Goal: Task Accomplishment & Management: Manage account settings

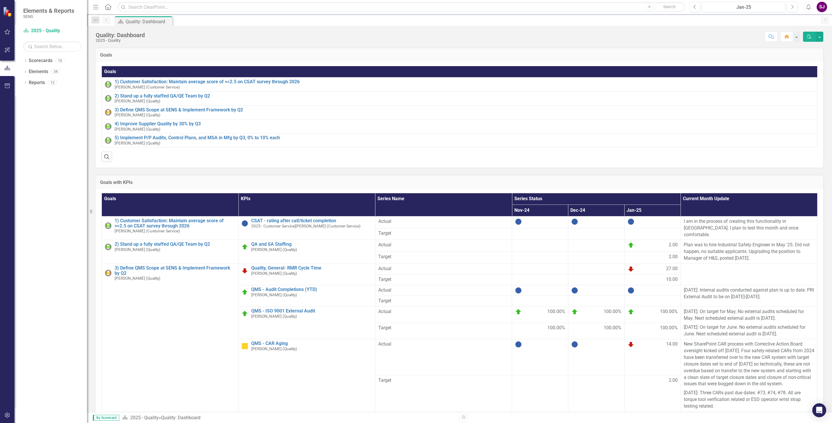
click at [26, 62] on icon "Dropdown" at bounding box center [25, 61] width 4 height 3
click at [30, 71] on icon "Dropdown" at bounding box center [28, 71] width 4 height 3
click at [61, 159] on link "2025 - Quality" at bounding box center [62, 159] width 49 height 7
click at [26, 181] on icon "Dropdown" at bounding box center [25, 181] width 4 height 3
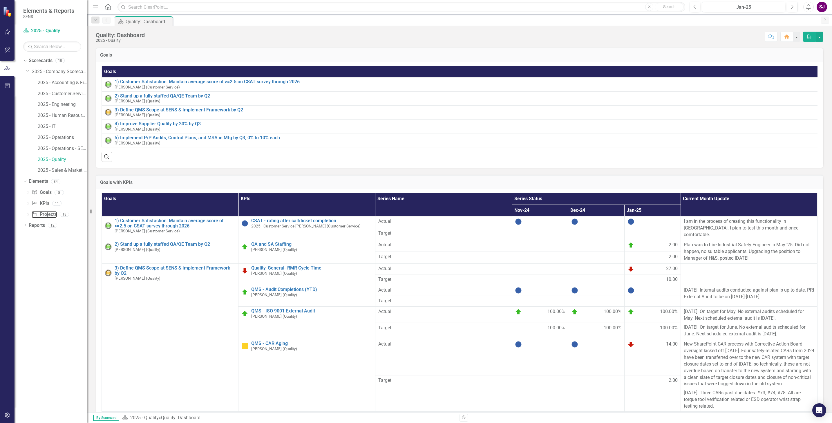
click at [41, 214] on link "Project Projects" at bounding box center [44, 214] width 25 height 7
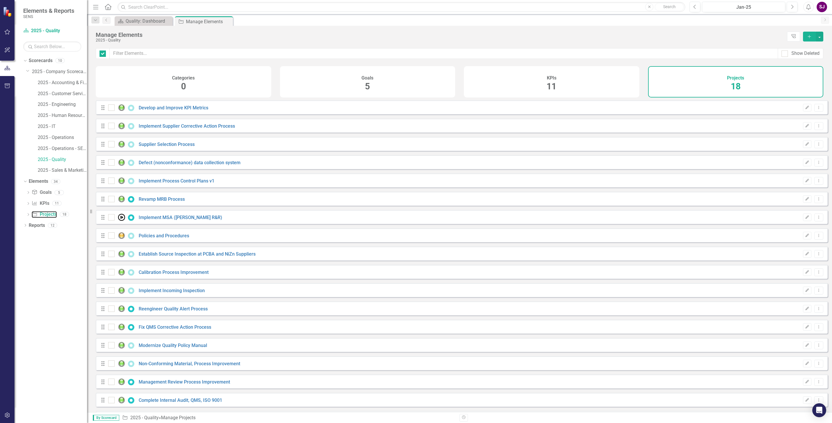
checkbox input "false"
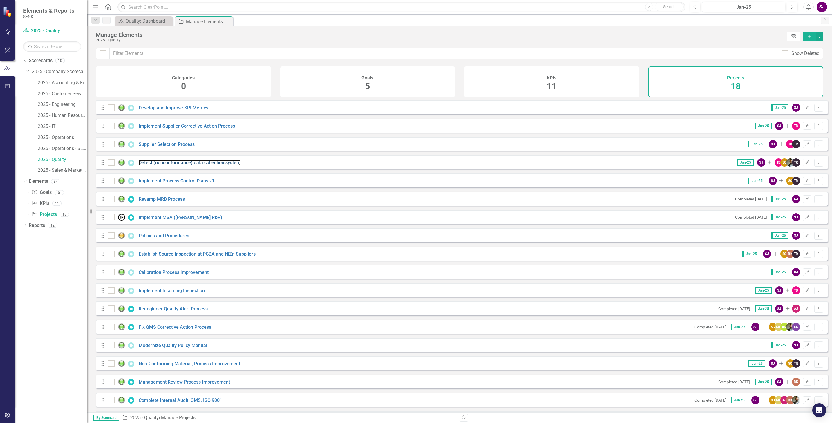
click at [154, 165] on link "Defect (nonconformance) data collection system" at bounding box center [190, 163] width 102 height 6
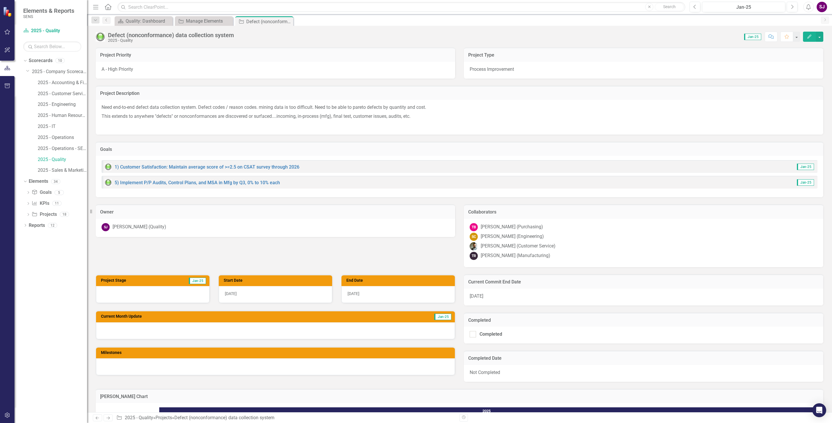
click at [100, 36] on img at bounding box center [100, 36] width 9 height 9
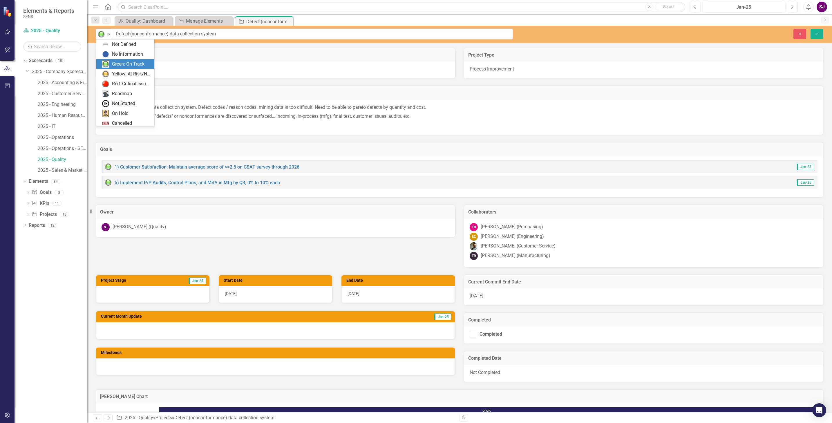
click at [109, 34] on icon at bounding box center [108, 35] width 3 height 2
click at [124, 74] on div "Red: Critical Issues/Off-Track" at bounding box center [131, 72] width 39 height 7
click at [818, 34] on icon "Save" at bounding box center [816, 34] width 5 height 4
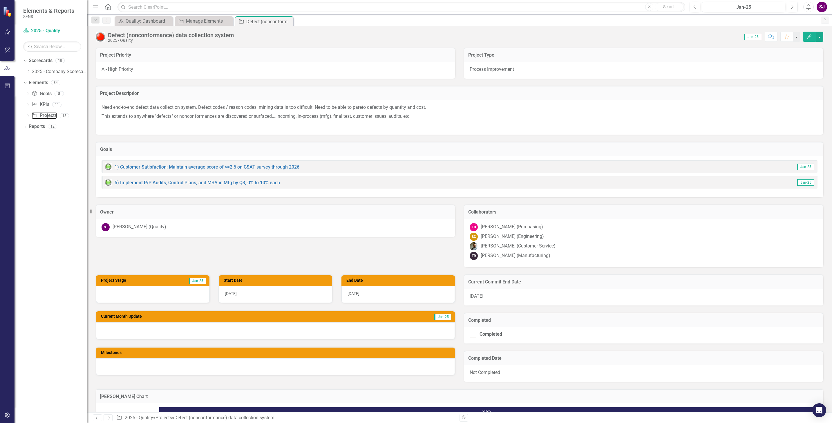
click at [52, 117] on link "Project Projects" at bounding box center [44, 115] width 25 height 7
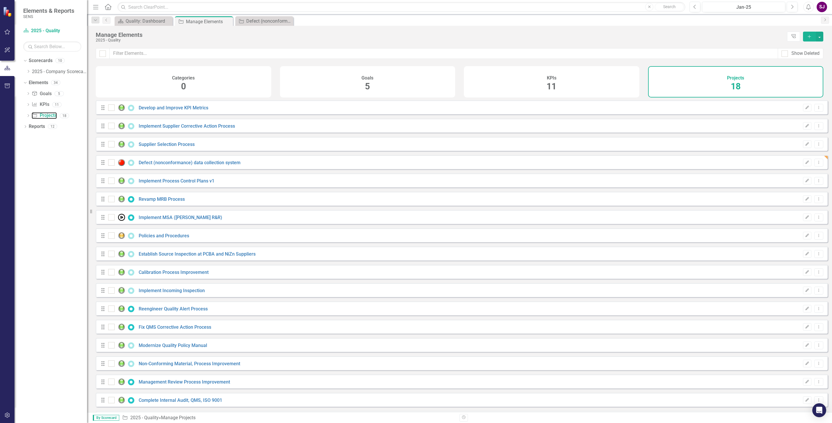
checkbox input "false"
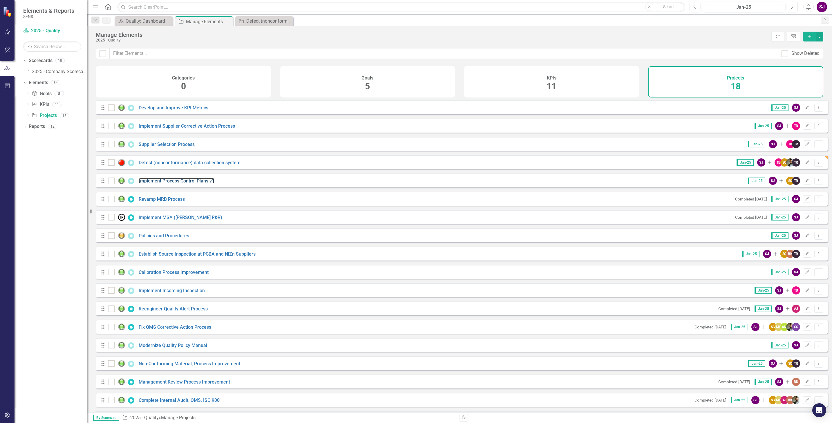
click at [146, 183] on link "Implement Process Control Plans v1" at bounding box center [177, 181] width 76 height 6
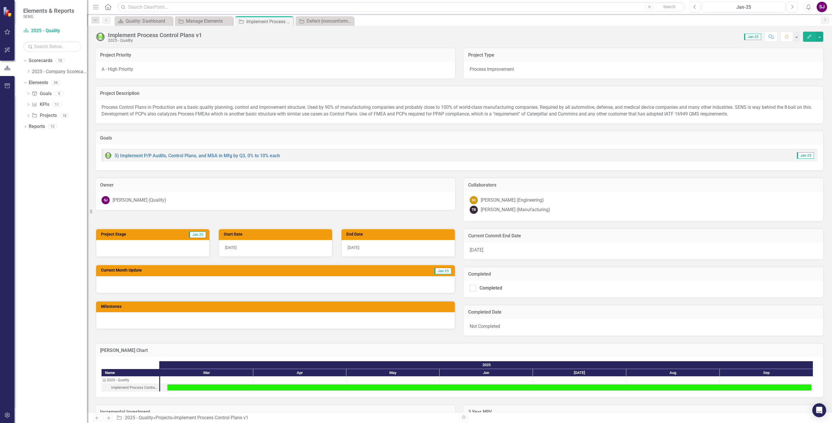
click at [101, 37] on img at bounding box center [100, 36] width 9 height 9
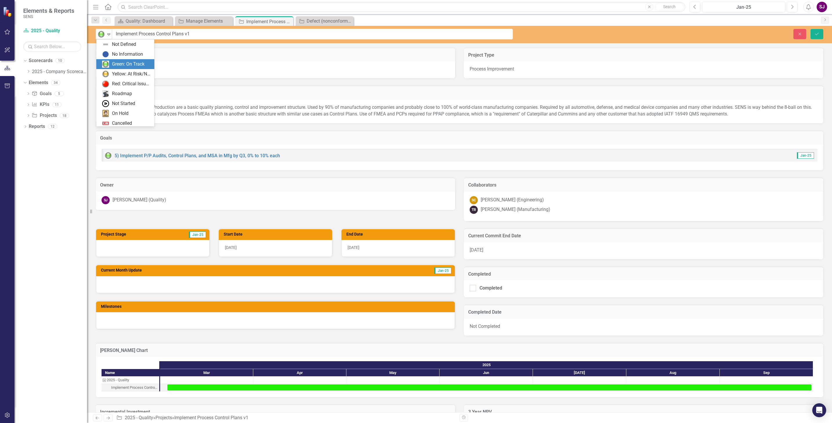
click at [110, 33] on icon "Expand" at bounding box center [109, 34] width 6 height 5
click at [124, 73] on div "Red: Critical Issues/Off-Track" at bounding box center [131, 72] width 39 height 7
click at [816, 34] on icon "Save" at bounding box center [816, 34] width 5 height 4
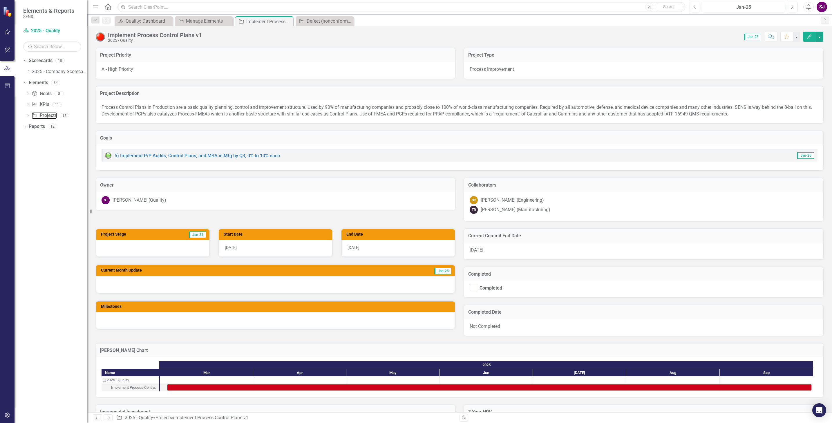
click at [47, 114] on link "Project Projects" at bounding box center [44, 115] width 25 height 7
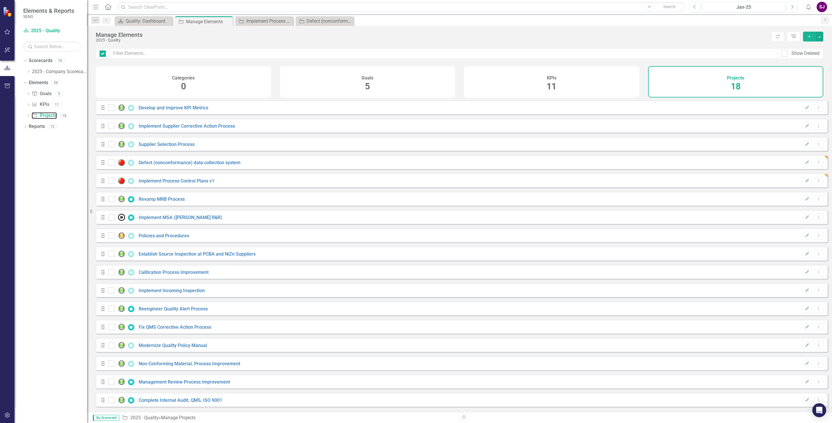
checkbox input "false"
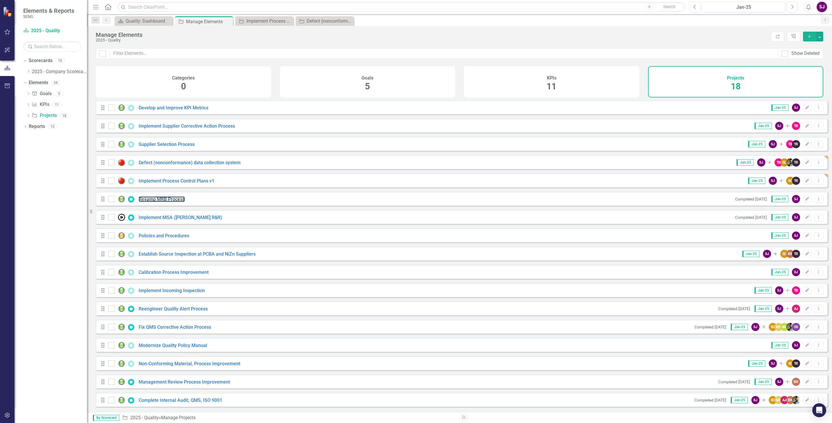
click at [154, 202] on link "Revamp MRB Process" at bounding box center [162, 199] width 46 height 6
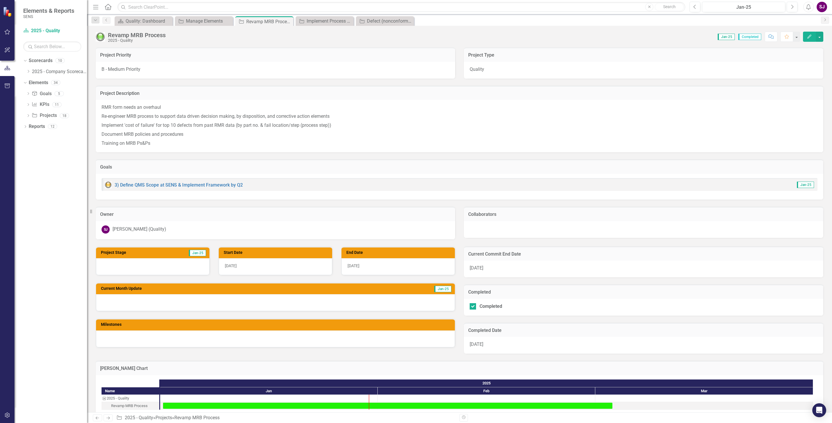
click at [100, 37] on img at bounding box center [100, 36] width 9 height 9
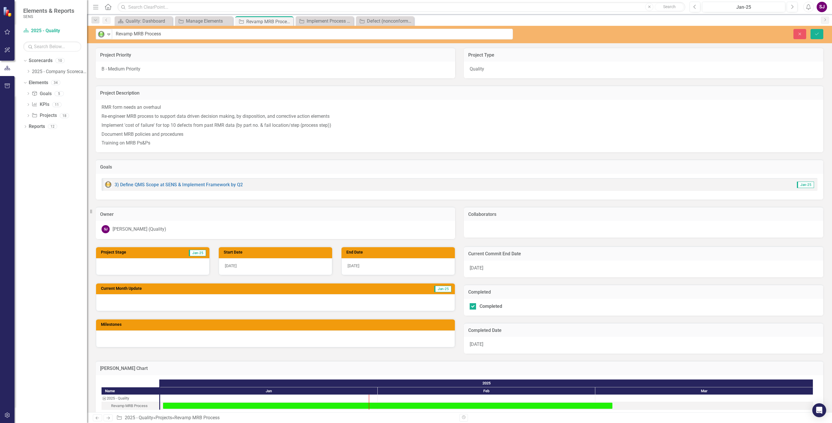
click at [110, 33] on icon "Expand" at bounding box center [109, 34] width 6 height 5
click at [119, 62] on div "Yellow: At Risk/Needs Attention" at bounding box center [131, 62] width 39 height 7
click at [815, 36] on icon "Save" at bounding box center [816, 34] width 5 height 4
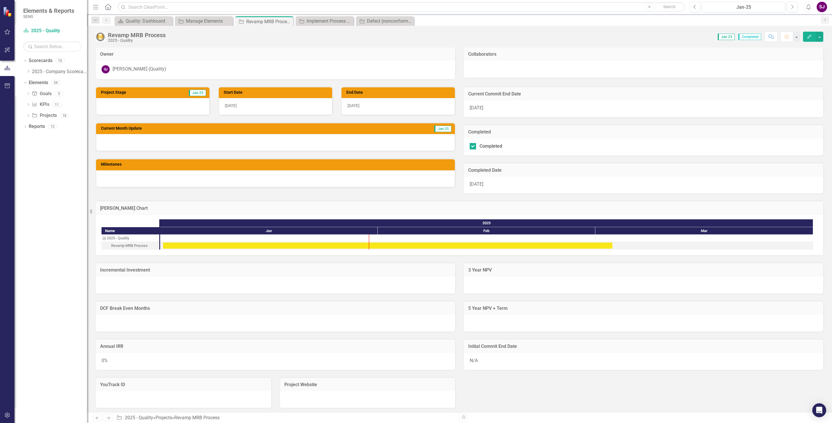
scroll to position [0, 0]
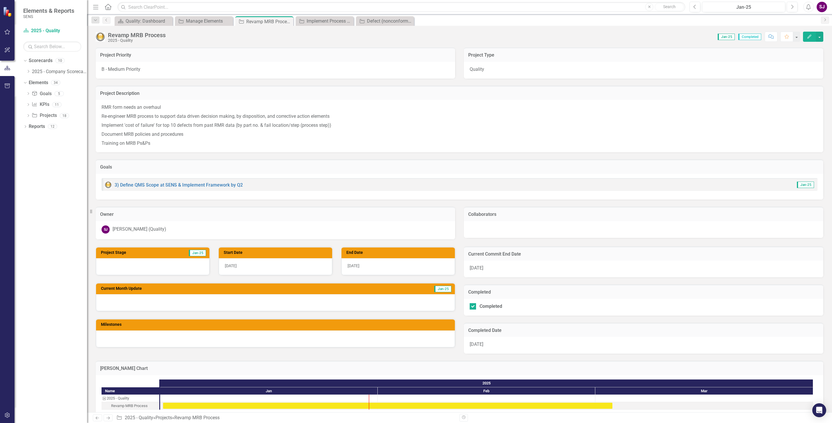
click at [100, 37] on img at bounding box center [100, 36] width 9 height 9
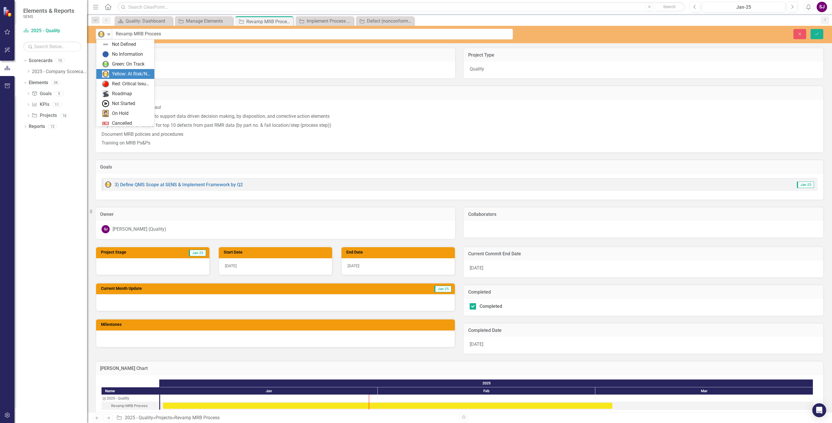
click at [109, 34] on icon at bounding box center [108, 35] width 3 height 2
click at [117, 52] on div "Green: On Track" at bounding box center [128, 53] width 32 height 7
click at [817, 34] on icon "Save" at bounding box center [816, 34] width 5 height 4
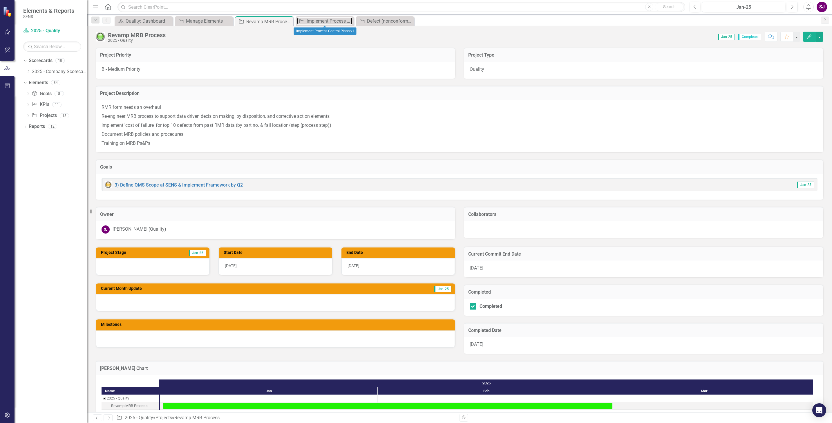
click at [322, 21] on div "Implement Process Control Plans v1" at bounding box center [330, 20] width 46 height 7
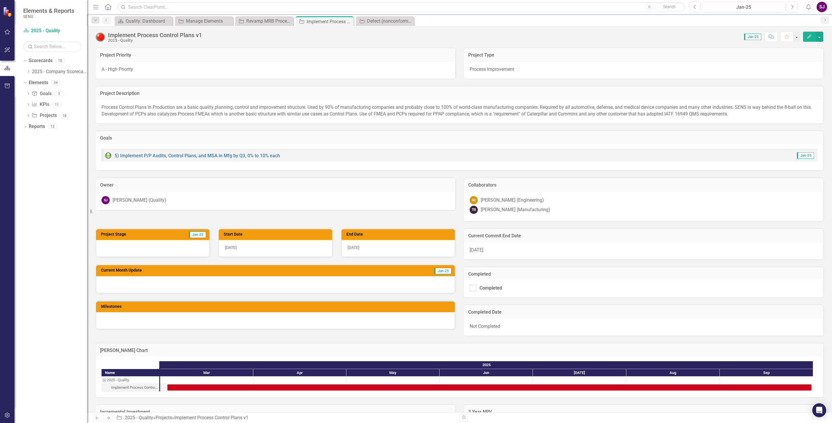
click at [98, 37] on img at bounding box center [100, 36] width 9 height 9
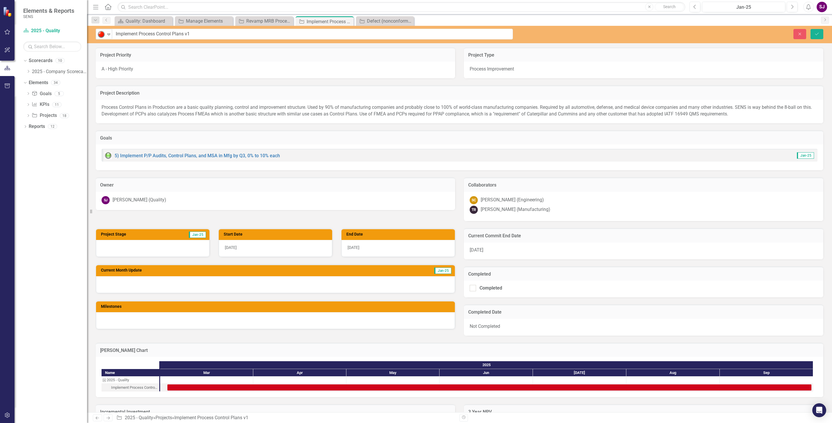
click at [110, 33] on icon "Expand" at bounding box center [109, 34] width 6 height 5
click at [117, 60] on div "Yellow: At Risk/Needs Attention" at bounding box center [131, 62] width 39 height 7
click at [814, 32] on icon "Save" at bounding box center [816, 34] width 5 height 4
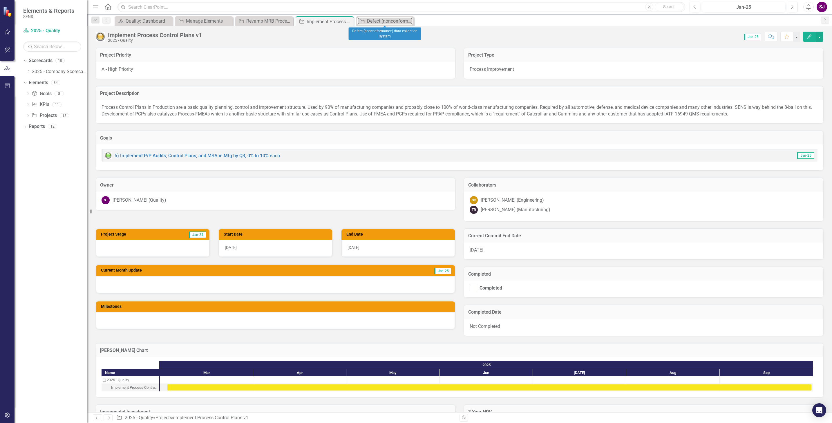
click at [375, 21] on div "Defect (nonconformance) data collection system" at bounding box center [390, 20] width 46 height 7
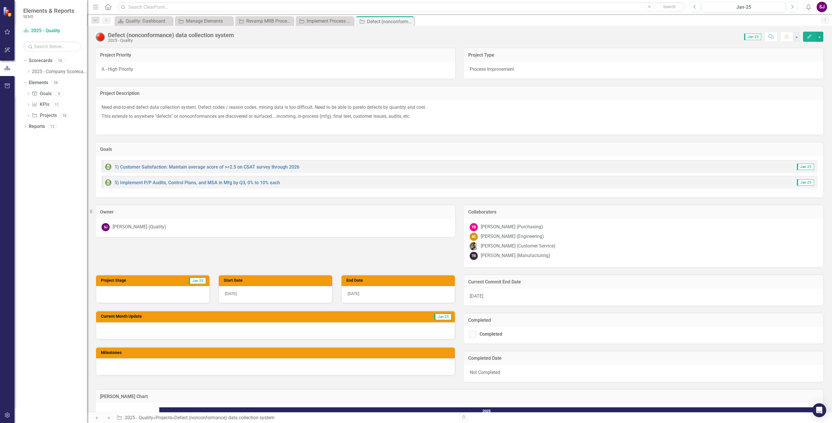
click at [101, 36] on img at bounding box center [100, 36] width 9 height 9
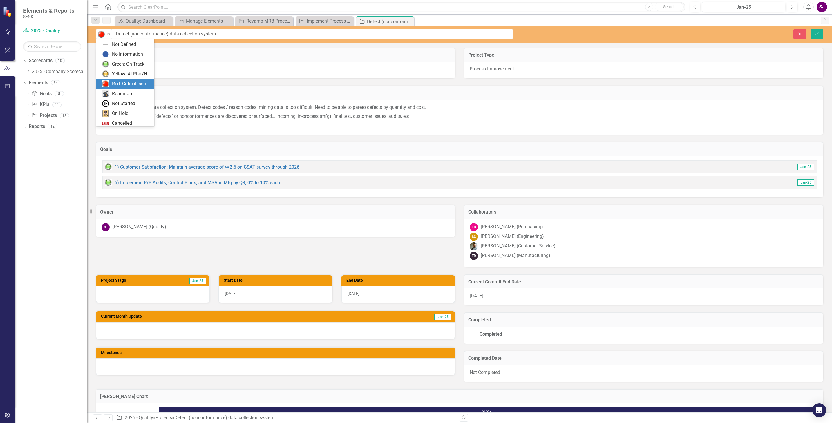
click at [109, 35] on icon at bounding box center [108, 35] width 3 height 2
click at [113, 63] on div "Yellow: At Risk/Needs Attention" at bounding box center [131, 62] width 39 height 7
click at [816, 31] on button "Save" at bounding box center [816, 34] width 13 height 10
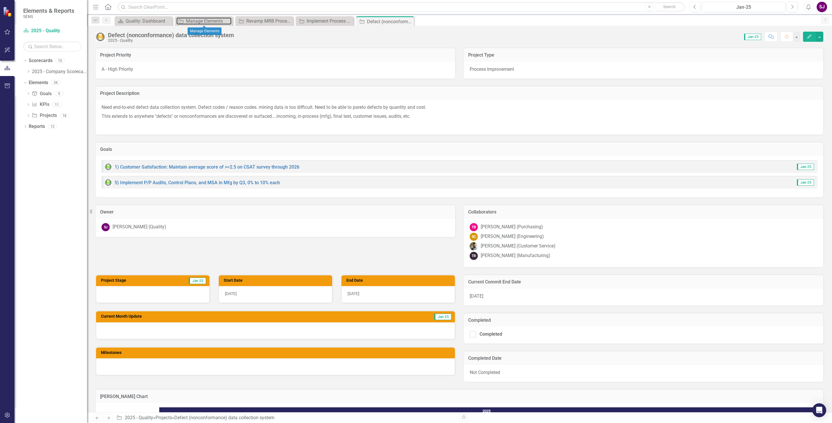
click at [195, 20] on div "Manage Elements" at bounding box center [209, 20] width 46 height 7
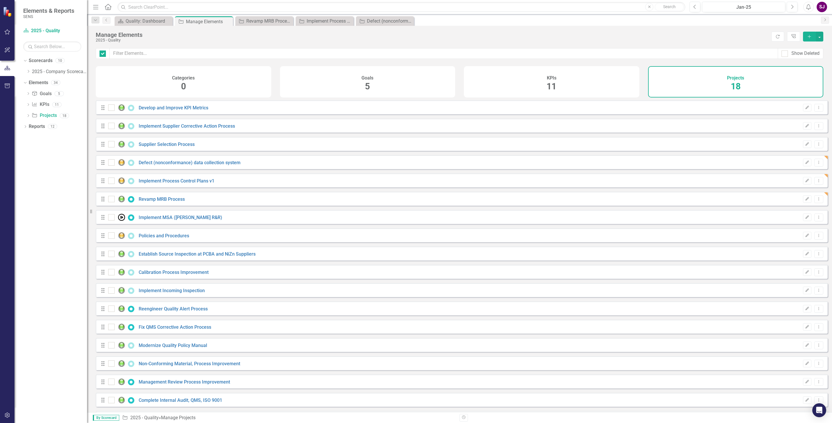
checkbox input "false"
